Goal: Check status

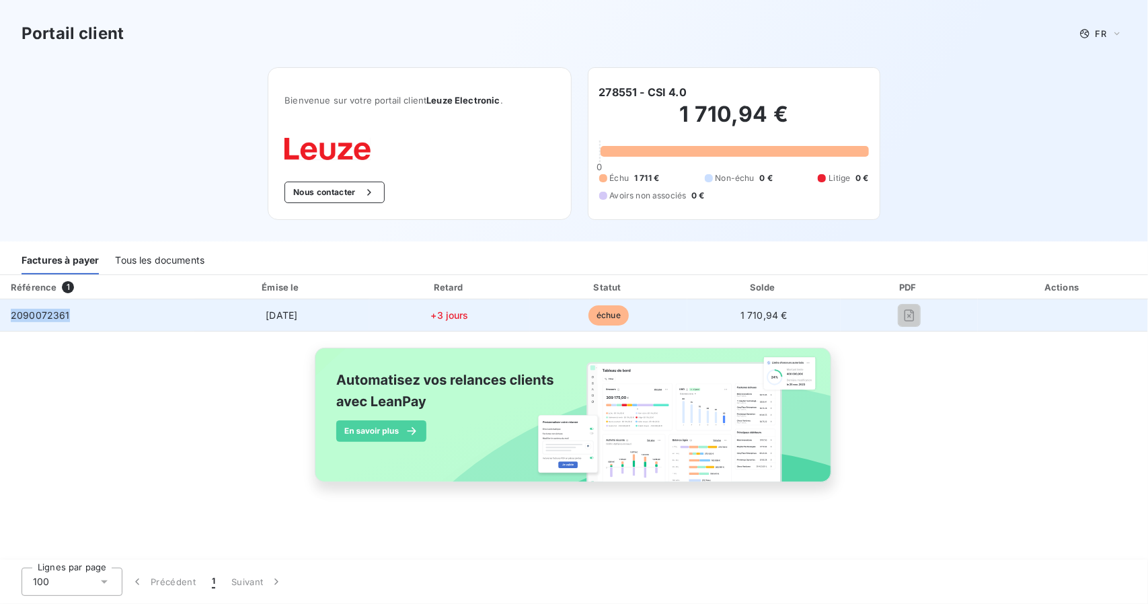
drag, startPoint x: 73, startPoint y: 317, endPoint x: 1, endPoint y: 317, distance: 72.6
click at [1, 317] on td "2090072361" at bounding box center [97, 315] width 194 height 32
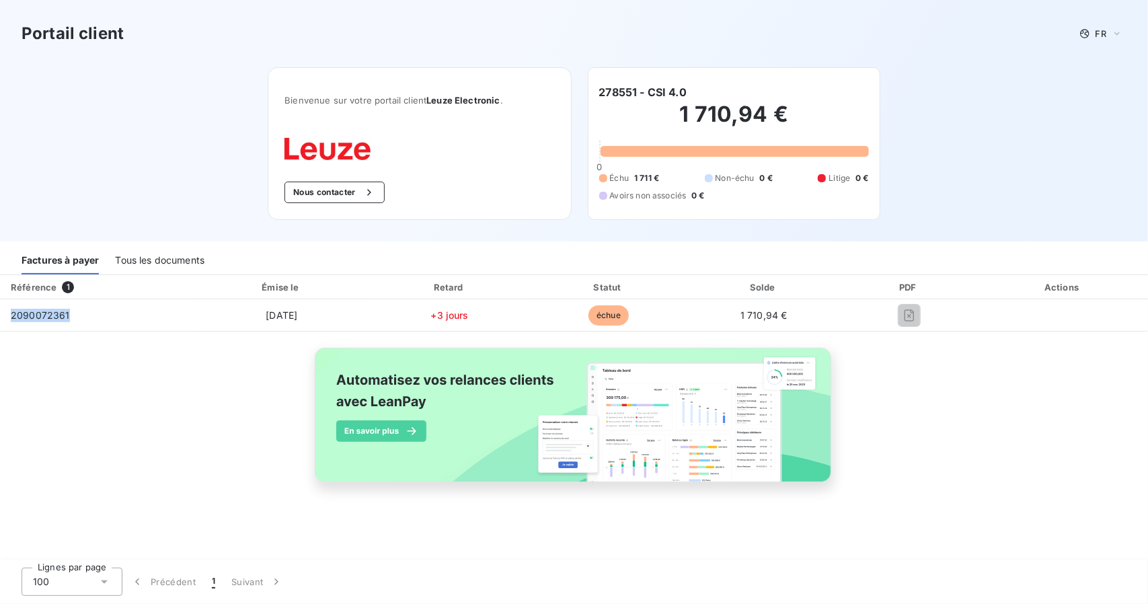
click at [177, 270] on div "Tous les documents" at bounding box center [159, 260] width 89 height 28
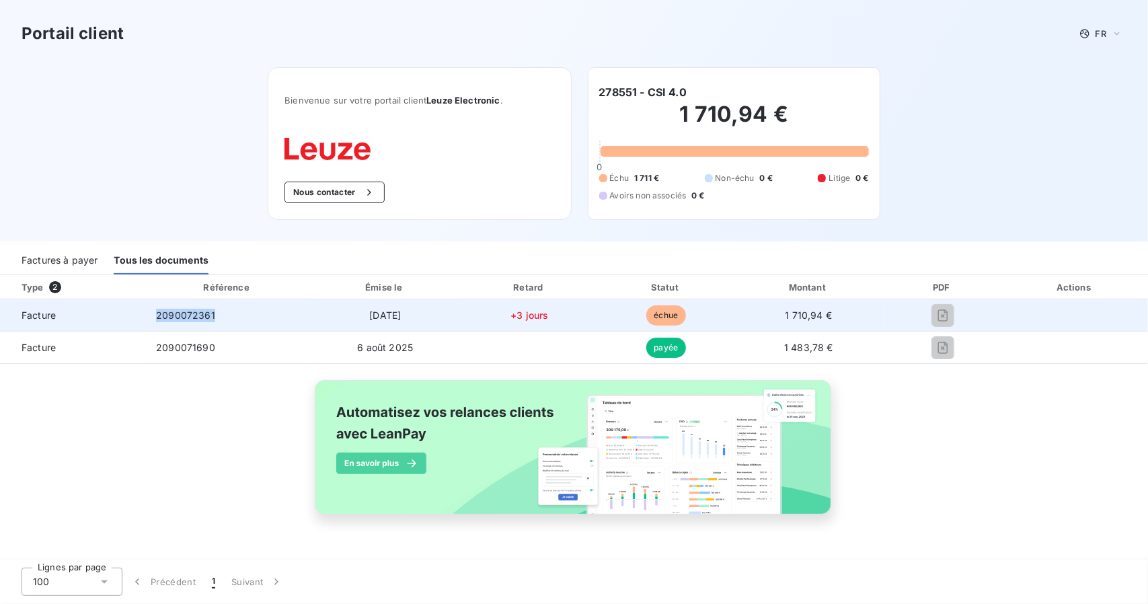
drag, startPoint x: 222, startPoint y: 307, endPoint x: 145, endPoint y: 317, distance: 77.2
click at [145, 317] on tr "Facture 2090072361 [DATE] +3 jours échue 1 710,94 €" at bounding box center [574, 315] width 1148 height 32
copy tr "2090072361"
